Goal: Transaction & Acquisition: Purchase product/service

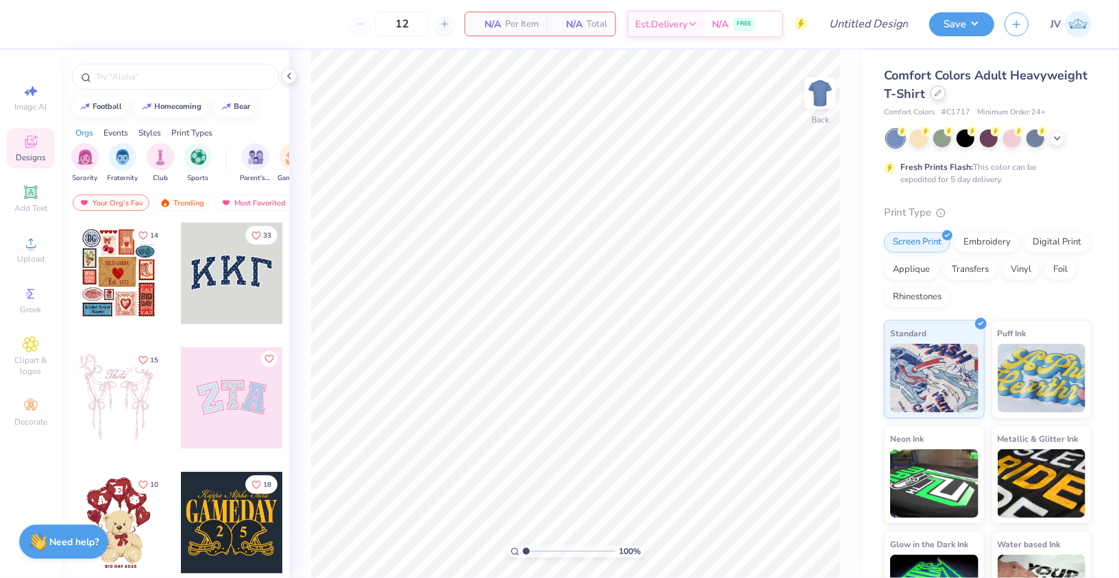
click at [934, 93] on icon at bounding box center [937, 93] width 7 height 7
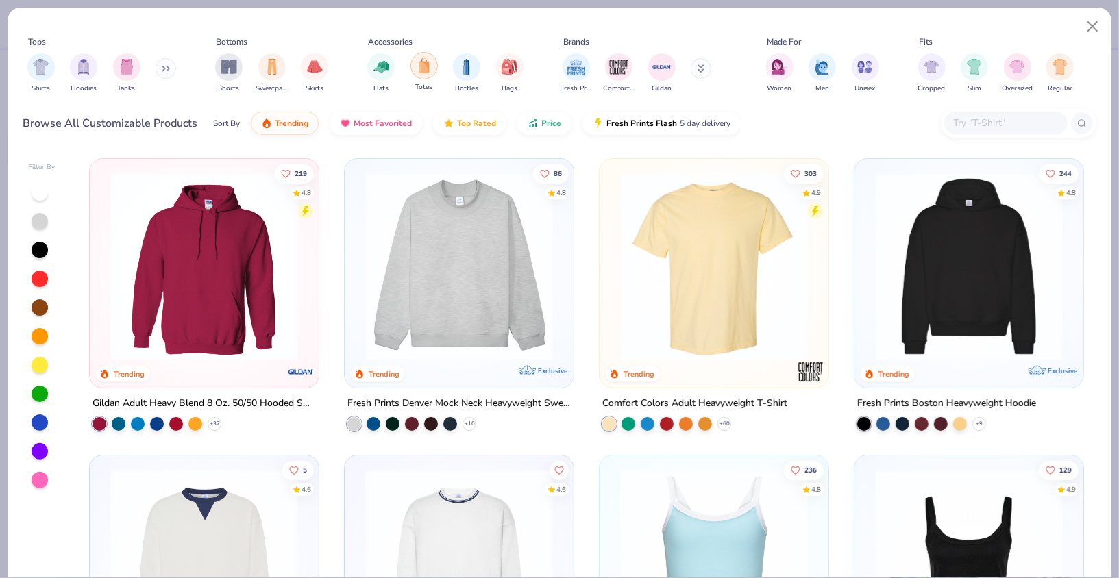
click at [424, 68] on img "filter for Totes" at bounding box center [424, 66] width 15 height 16
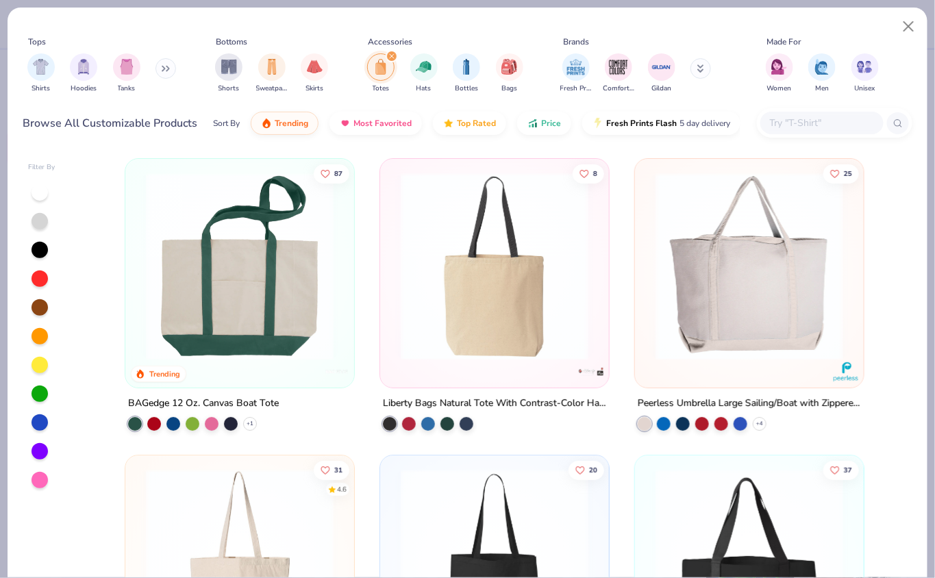
click at [292, 317] on img at bounding box center [239, 267] width 201 height 188
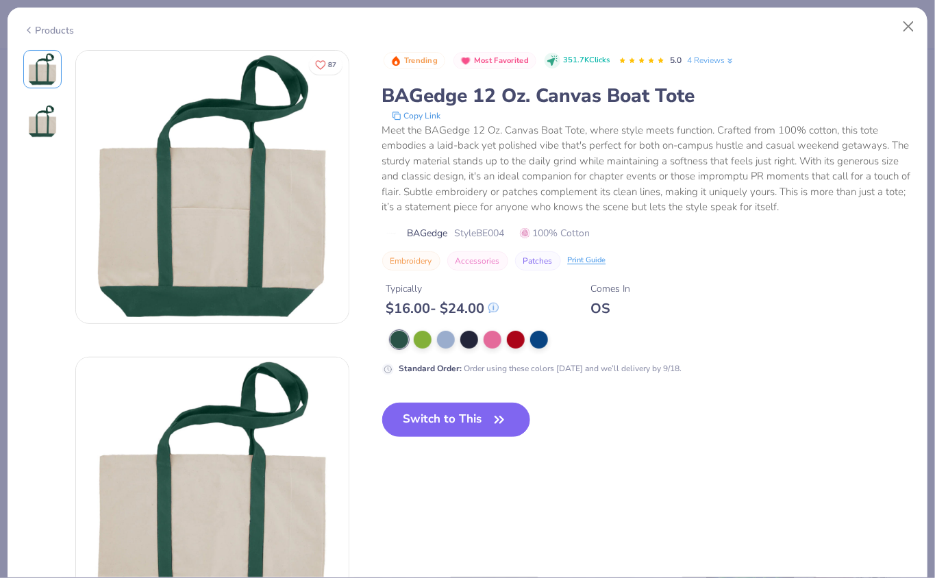
click at [487, 234] on span "Style BE004" at bounding box center [480, 233] width 50 height 14
copy span "BE004"
click at [471, 414] on button "Switch to This" at bounding box center [456, 420] width 149 height 34
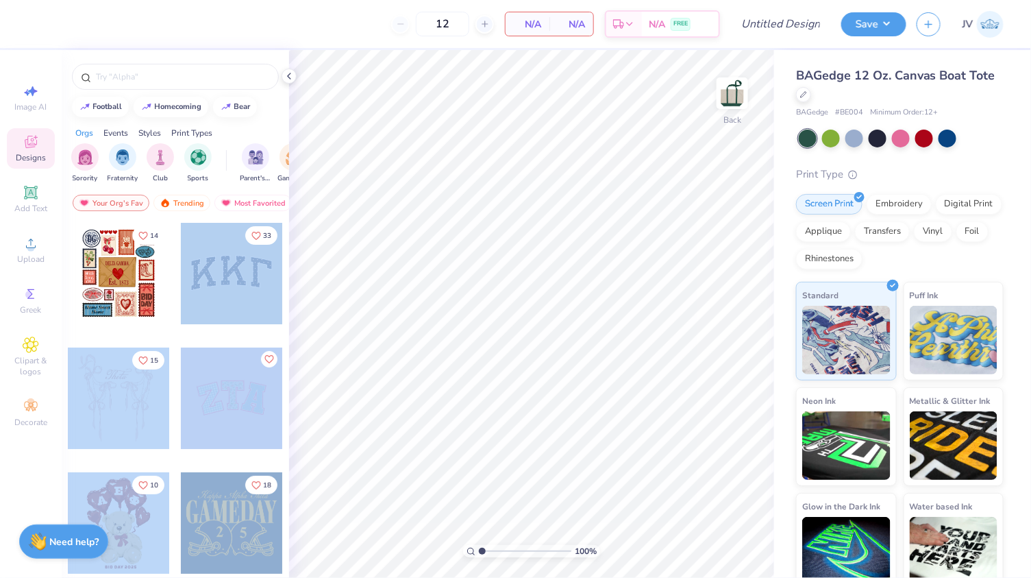
click at [486, 397] on div "12 N/A Per Item N/A Total Est. Delivery N/A FREE Design Title Save JV Image AI …" at bounding box center [515, 289] width 1031 height 578
click at [228, 283] on div at bounding box center [231, 273] width 101 height 101
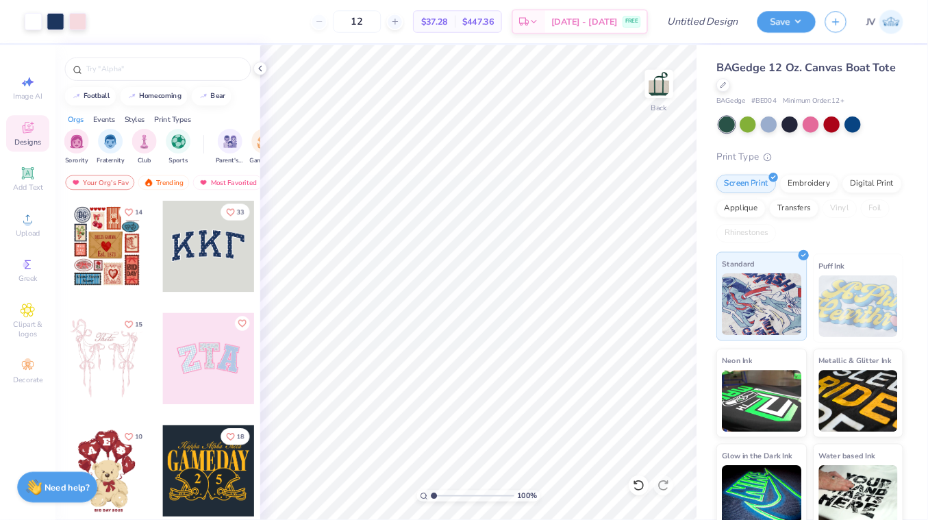
scroll to position [13, 0]
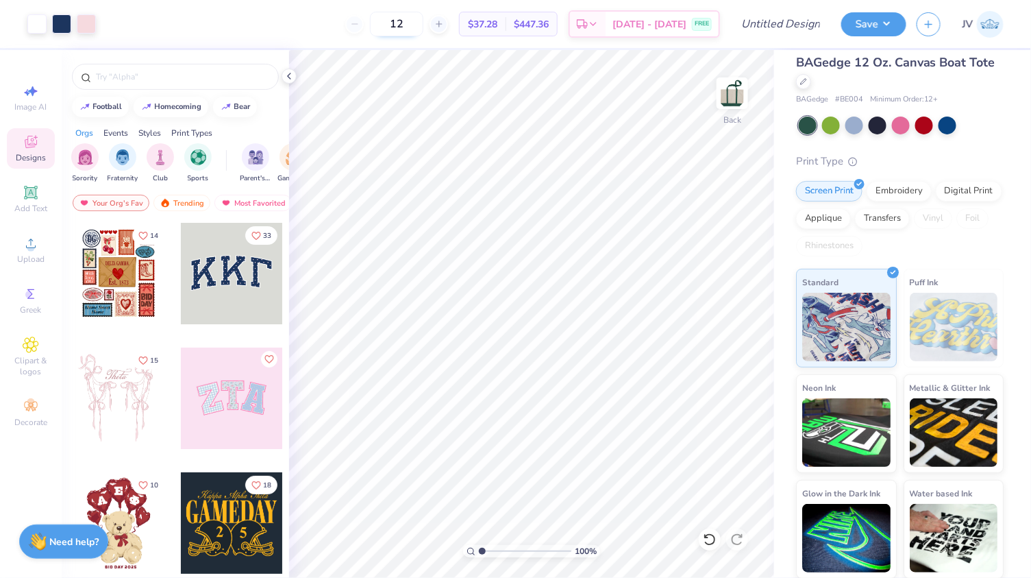
click at [422, 18] on input "12" at bounding box center [396, 24] width 53 height 25
type input "100"
